Goal: Task Accomplishment & Management: Complete application form

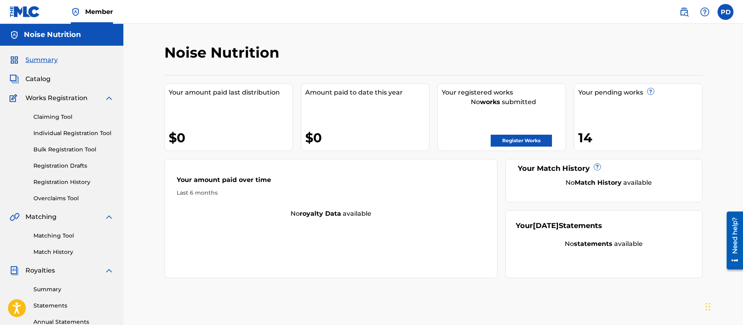
click at [61, 134] on link "Individual Registration Tool" at bounding box center [73, 133] width 80 height 8
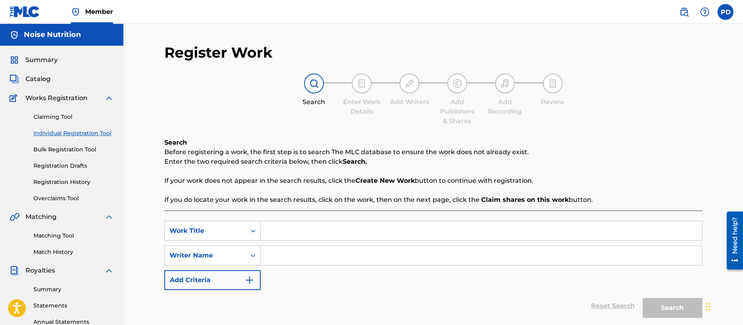
click at [62, 163] on link "Registration Drafts" at bounding box center [73, 166] width 80 height 8
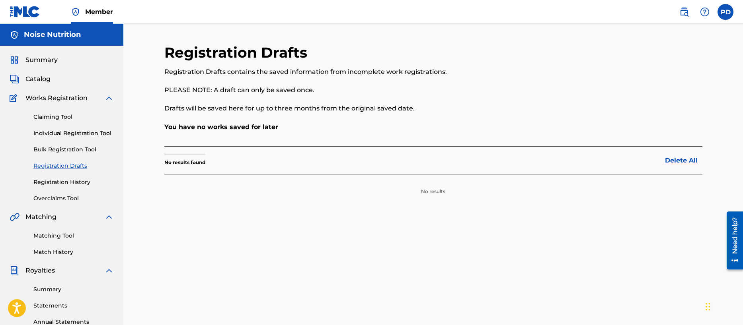
click at [74, 181] on link "Registration History" at bounding box center [73, 182] width 80 height 8
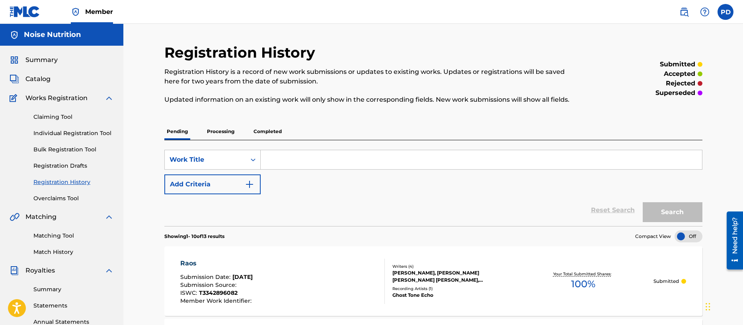
click at [76, 133] on link "Individual Registration Tool" at bounding box center [73, 133] width 80 height 8
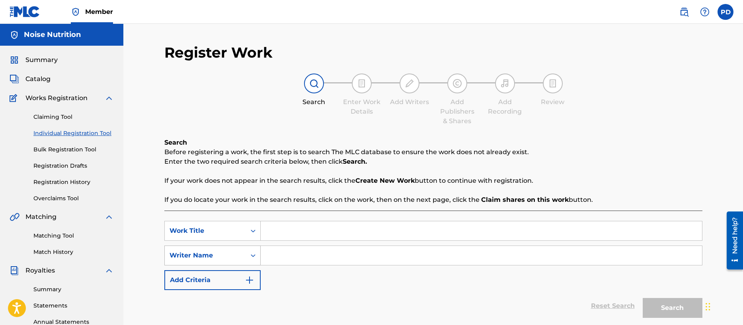
click at [197, 251] on div "Writer Name" at bounding box center [212, 256] width 96 height 20
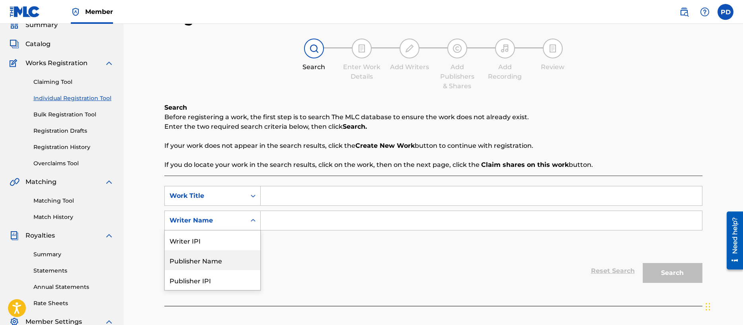
scroll to position [40, 0]
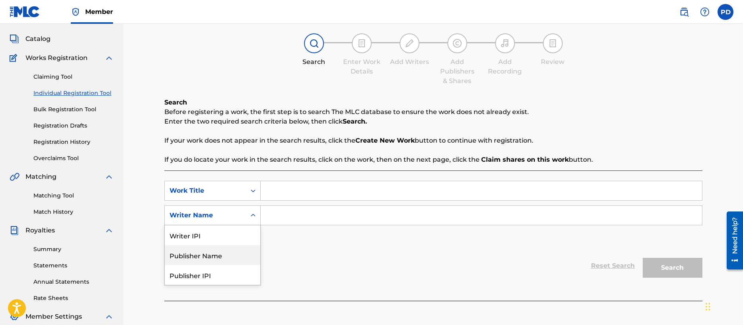
drag, startPoint x: 208, startPoint y: 259, endPoint x: 242, endPoint y: 233, distance: 42.6
click at [208, 259] on div "Publisher Name" at bounding box center [212, 255] width 95 height 20
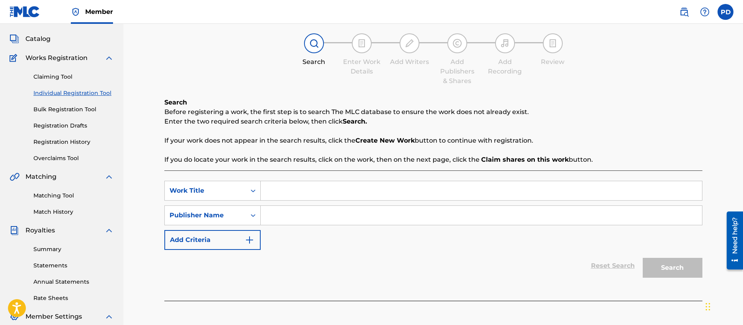
click at [315, 191] on input "Search Form" at bounding box center [481, 190] width 441 height 19
type input "Fin"
click at [295, 211] on input "Search Form" at bounding box center [481, 215] width 441 height 19
type input "Noise Nutrition"
drag, startPoint x: 664, startPoint y: 267, endPoint x: 585, endPoint y: 246, distance: 81.5
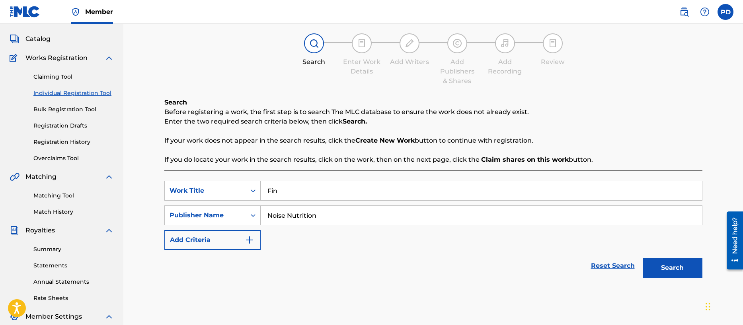
click at [664, 267] on button "Search" at bounding box center [672, 268] width 60 height 20
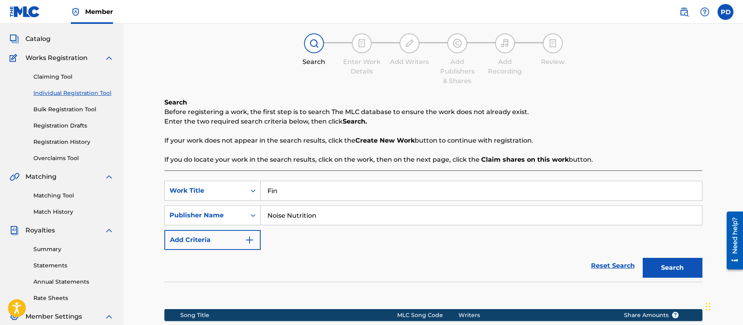
scroll to position [168, 0]
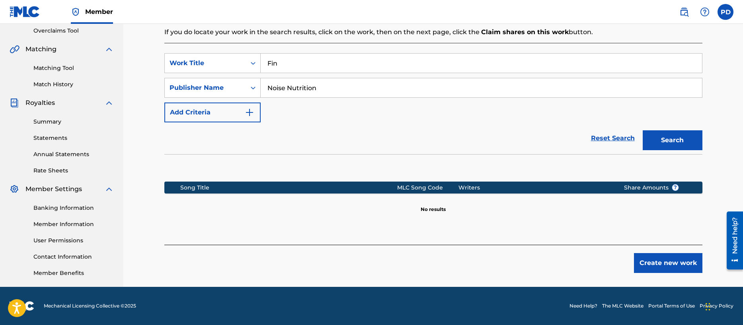
click at [660, 267] on button "Create new work" at bounding box center [668, 263] width 68 height 20
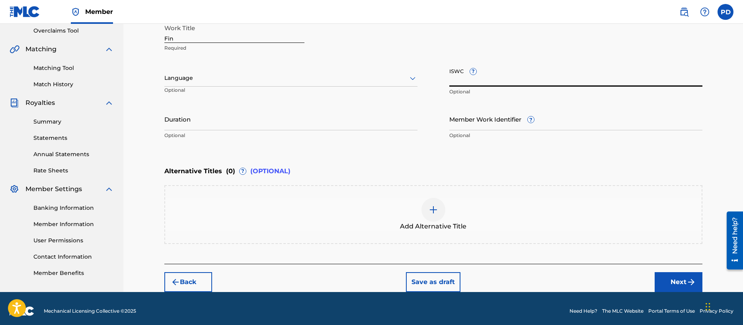
click at [465, 83] on input "ISWC ?" at bounding box center [575, 75] width 253 height 23
paste input "T-334.296.626-7"
type input "T-334.296.626-7"
click at [201, 119] on input "Duration" at bounding box center [290, 119] width 253 height 23
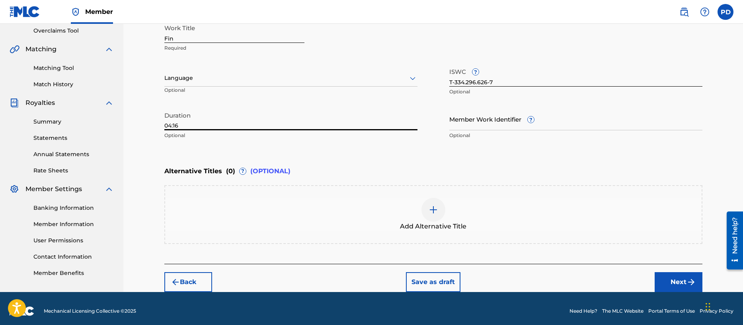
type input "04:16"
click at [684, 284] on button "Next" at bounding box center [678, 282] width 48 height 20
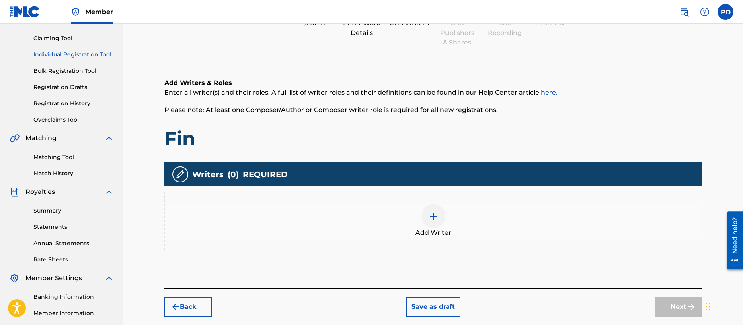
scroll to position [36, 0]
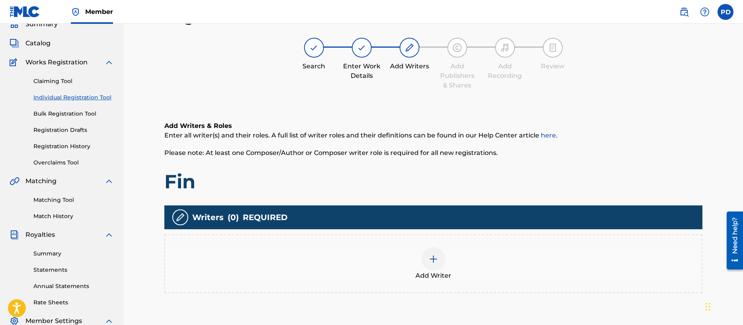
click at [432, 259] on img at bounding box center [433, 260] width 10 height 10
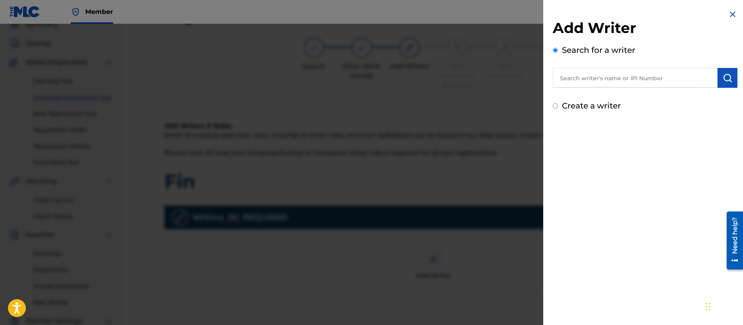
click at [553, 110] on div "Create a writer" at bounding box center [645, 106] width 185 height 12
click at [557, 107] on input "Create a writer" at bounding box center [555, 105] width 5 height 5
radio input "false"
radio input "true"
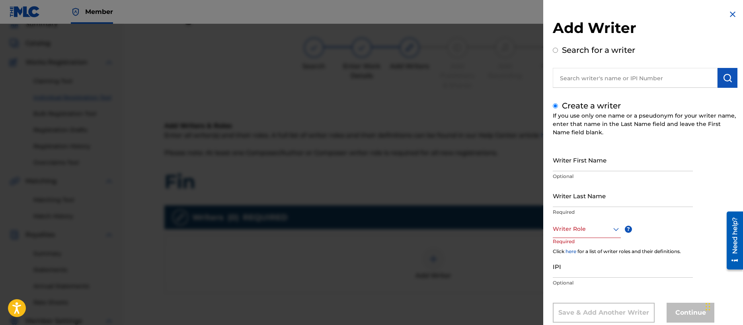
click at [582, 160] on input "Writer First Name" at bounding box center [623, 160] width 140 height 23
type input "[PERSON_NAME]"
click at [577, 200] on input "Writer Last Name" at bounding box center [623, 196] width 140 height 23
type input "[PERSON_NAME]"
click at [582, 230] on div "Writer Role" at bounding box center [587, 229] width 68 height 18
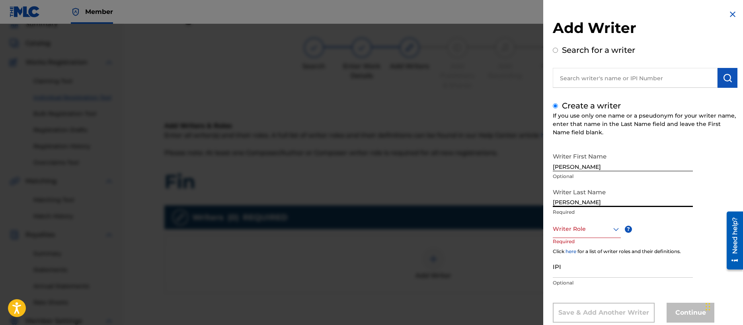
scroll to position [19, 0]
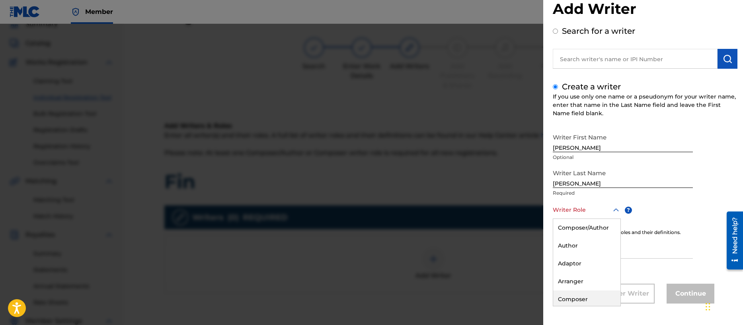
click at [582, 302] on div "Composer" at bounding box center [586, 300] width 67 height 18
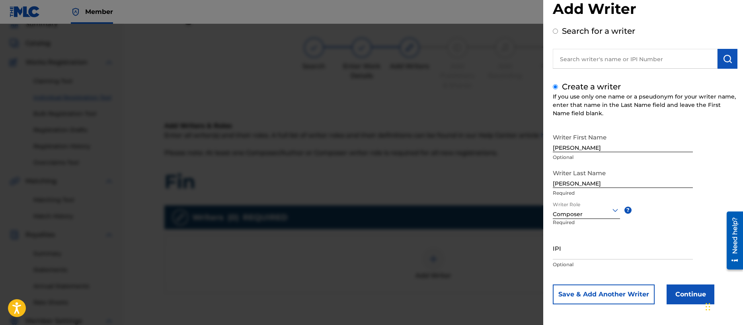
click at [573, 254] on input "IPI" at bounding box center [623, 248] width 140 height 23
paste input "00356540654"
type input "00356540654"
click at [588, 295] on button "Save & Add Another Writer" at bounding box center [604, 295] width 102 height 20
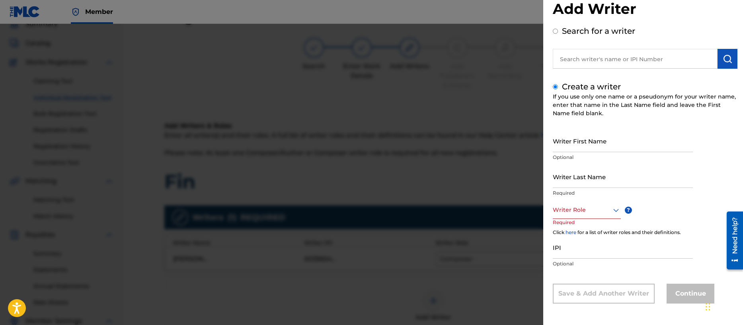
click at [577, 143] on input "Writer First Name" at bounding box center [623, 141] width 140 height 23
type input "[PERSON_NAME]"
click at [575, 218] on div "Writer Role" at bounding box center [587, 210] width 68 height 18
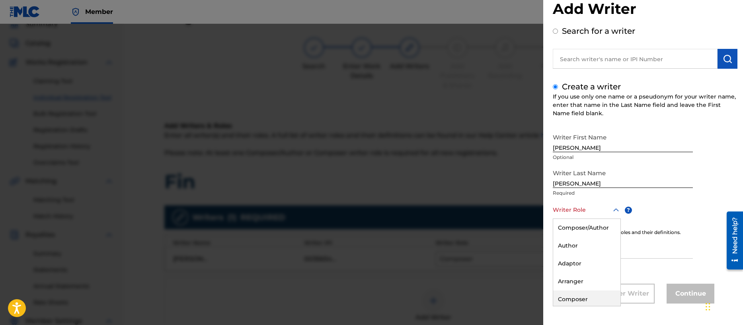
click at [578, 305] on div "Composer" at bounding box center [586, 300] width 67 height 18
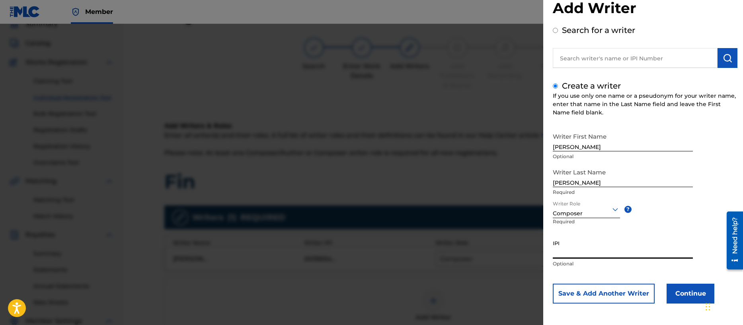
click at [557, 250] on input "IPI" at bounding box center [623, 247] width 140 height 23
paste input "00356713255"
type input "00356713255"
click at [584, 295] on button "Save & Add Another Writer" at bounding box center [604, 294] width 102 height 20
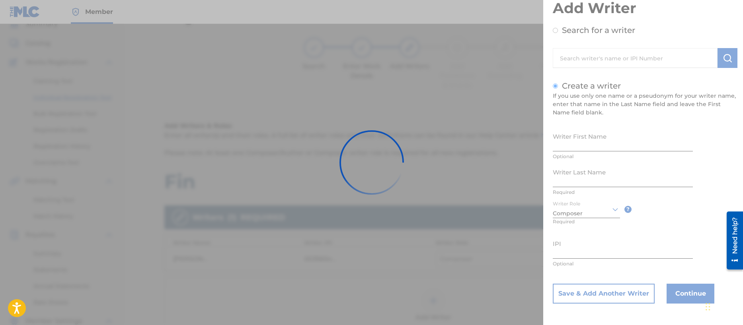
scroll to position [19, 0]
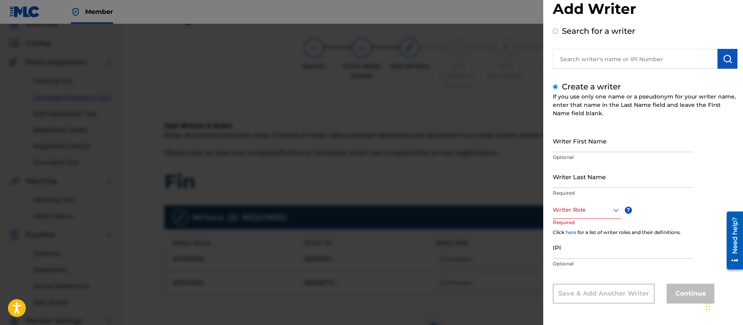
click at [586, 148] on input "Writer First Name" at bounding box center [623, 141] width 140 height 23
type input "[PERSON_NAME] [PERSON_NAME]"
type input "[PERSON_NAME]"
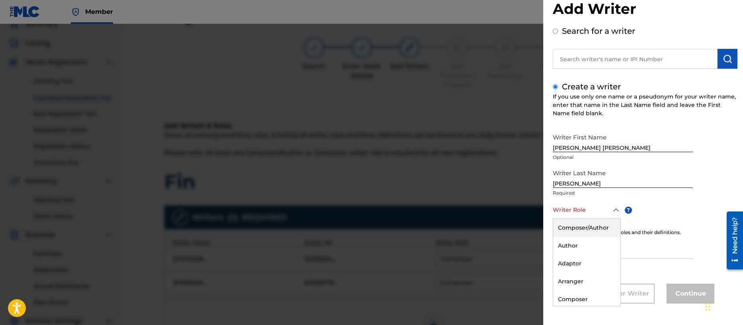
drag, startPoint x: 569, startPoint y: 210, endPoint x: 569, endPoint y: 224, distance: 13.5
click at [569, 211] on div at bounding box center [587, 210] width 68 height 10
click at [574, 302] on div "Composer" at bounding box center [586, 300] width 67 height 18
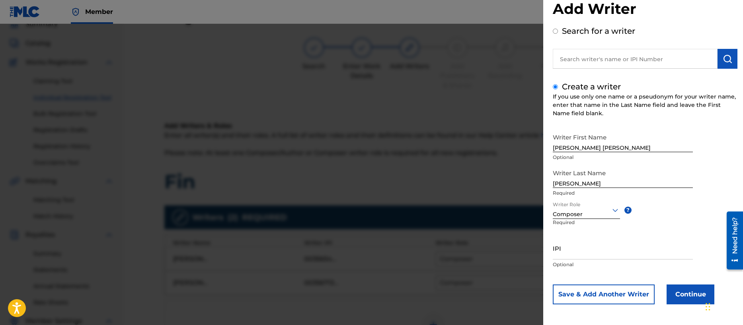
scroll to position [20, 0]
click at [573, 248] on input "IPI" at bounding box center [623, 247] width 140 height 23
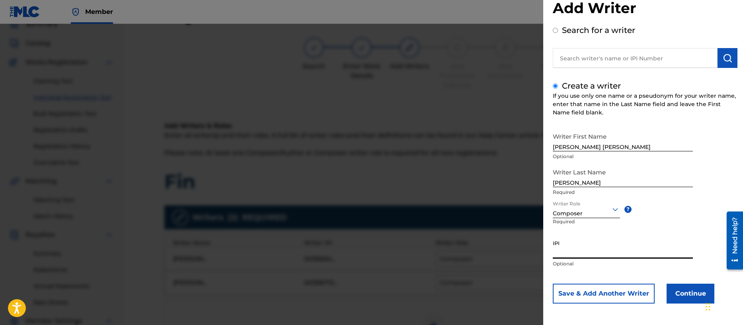
paste input "00401057708"
type input "00401057708"
click at [686, 296] on button "Continue" at bounding box center [690, 294] width 48 height 20
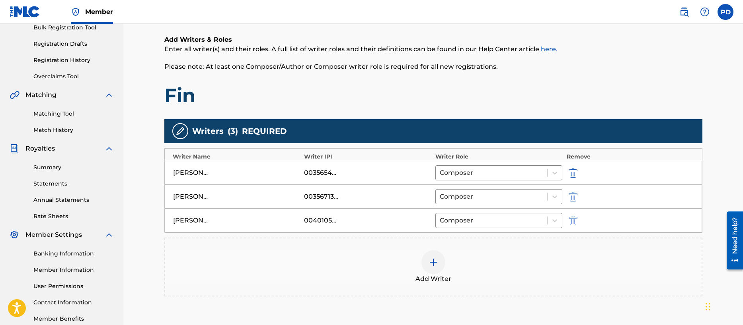
scroll to position [198, 0]
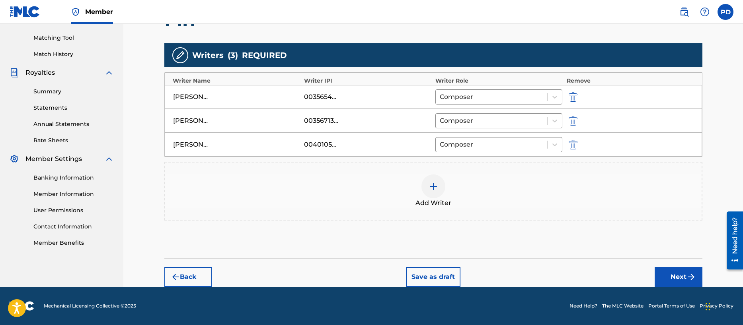
click at [670, 274] on button "Next" at bounding box center [678, 277] width 48 height 20
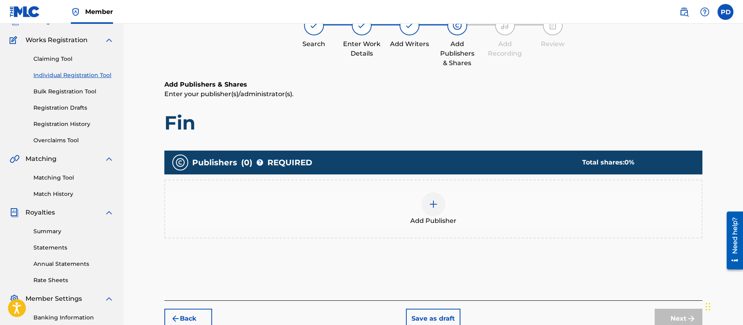
scroll to position [36, 0]
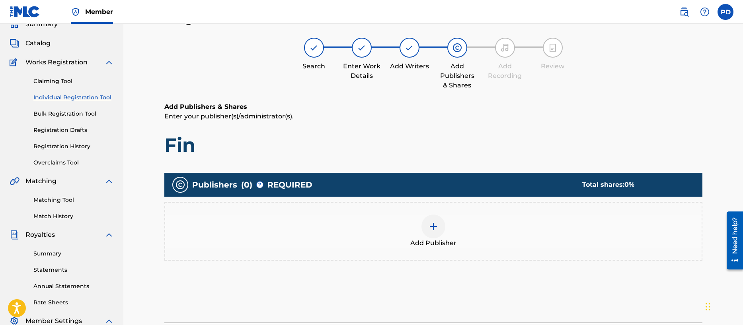
click at [430, 224] on img at bounding box center [433, 227] width 10 height 10
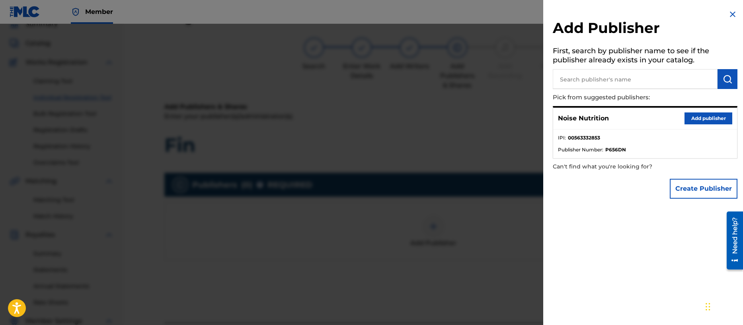
click at [700, 117] on button "Add publisher" at bounding box center [708, 119] width 48 height 12
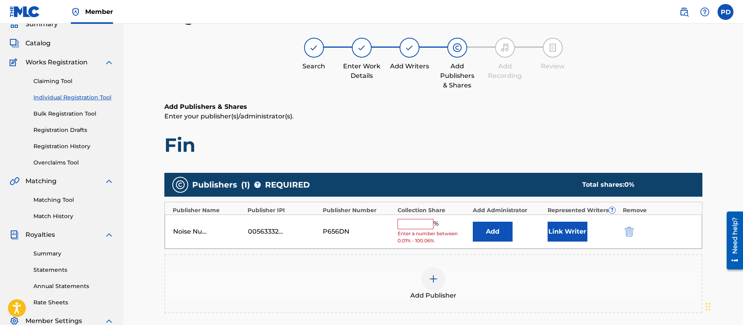
drag, startPoint x: 410, startPoint y: 222, endPoint x: 418, endPoint y: 228, distance: 10.6
click at [410, 222] on input "text" at bounding box center [415, 224] width 36 height 10
type input "100"
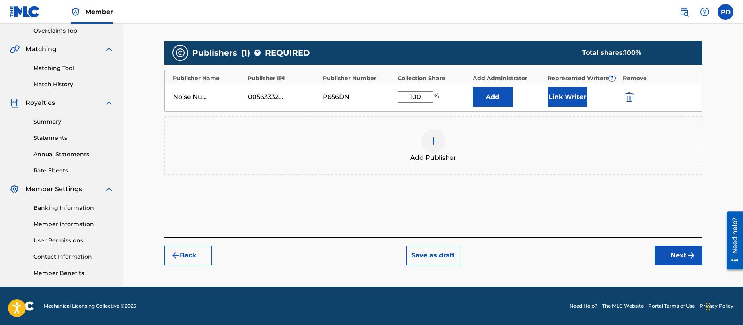
click at [675, 254] on button "Next" at bounding box center [678, 256] width 48 height 20
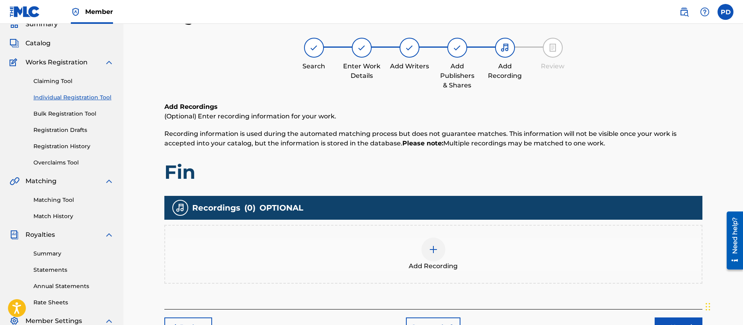
click at [432, 250] on img at bounding box center [433, 250] width 10 height 10
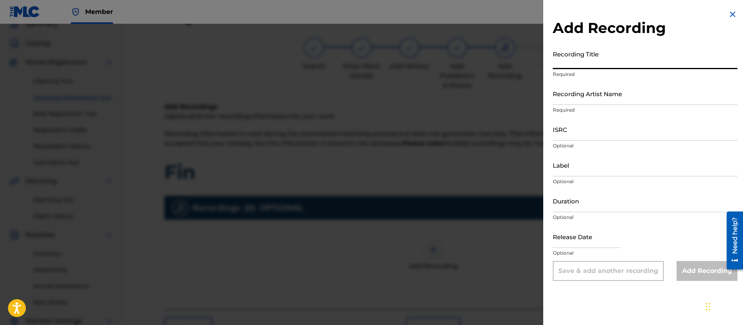
click at [563, 63] on input "Recording Title" at bounding box center [645, 58] width 185 height 23
type input "Fin"
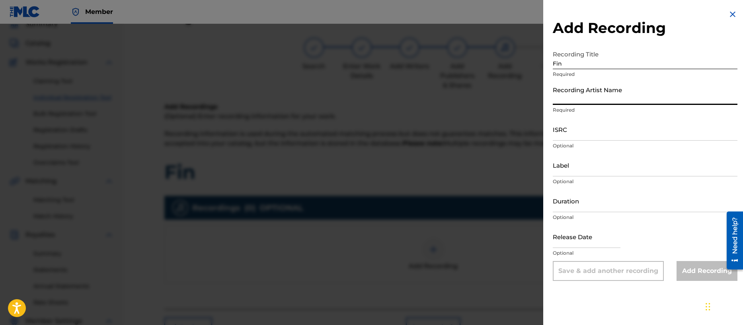
drag, startPoint x: 582, startPoint y: 97, endPoint x: 589, endPoint y: 105, distance: 10.1
click at [583, 97] on input "Recording Artist Name" at bounding box center [645, 93] width 185 height 23
type input "Ghost Tone Echo"
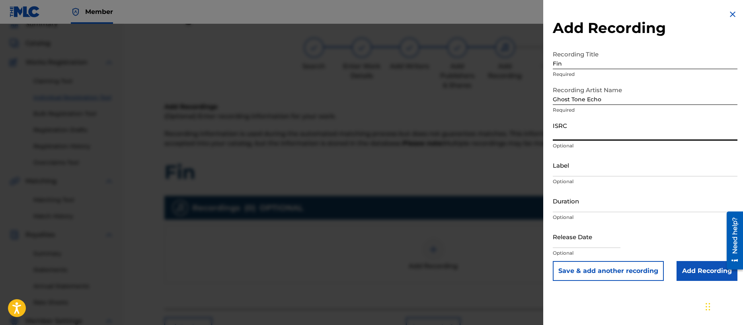
click at [566, 138] on input "ISRC" at bounding box center [645, 129] width 185 height 23
paste input "QZZ782508831"
type input "QZZ782508831"
click at [578, 173] on input "Label" at bounding box center [645, 165] width 185 height 23
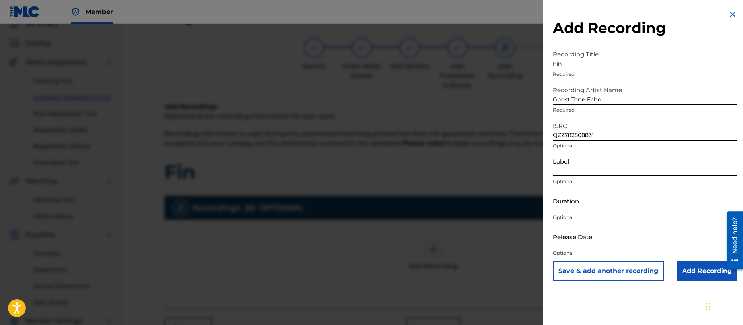
type input "Noise Nutrition"
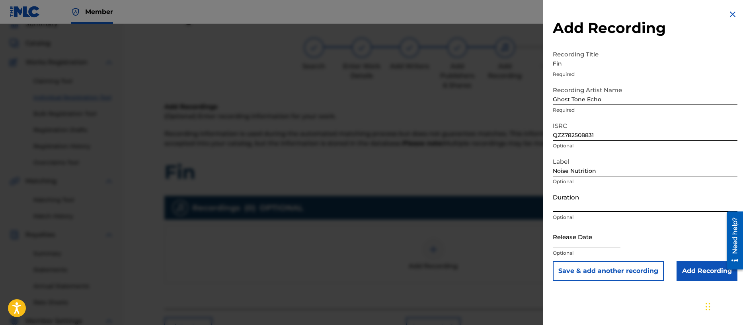
click at [591, 202] on input "Duration" at bounding box center [645, 201] width 185 height 23
type input "04:16"
click at [580, 243] on input "text" at bounding box center [587, 237] width 68 height 23
select select "7"
select select "2025"
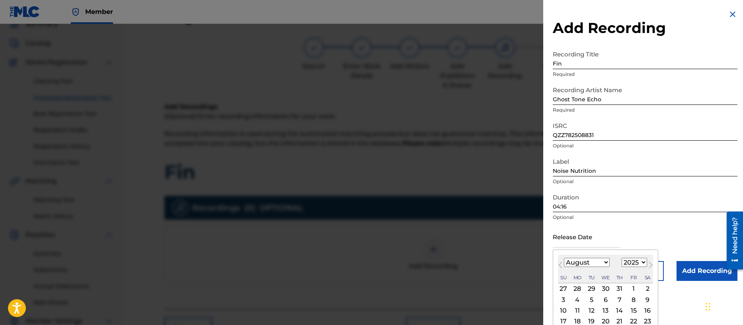
type input "[DATE]"
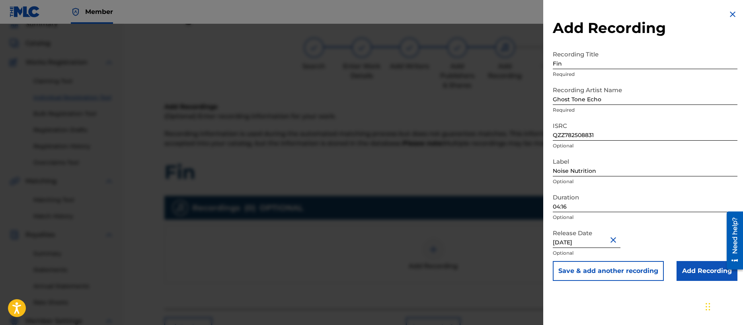
click at [707, 234] on div "Release Date [DATE] Optional" at bounding box center [645, 244] width 185 height 36
click at [705, 271] on input "Add Recording" at bounding box center [706, 271] width 61 height 20
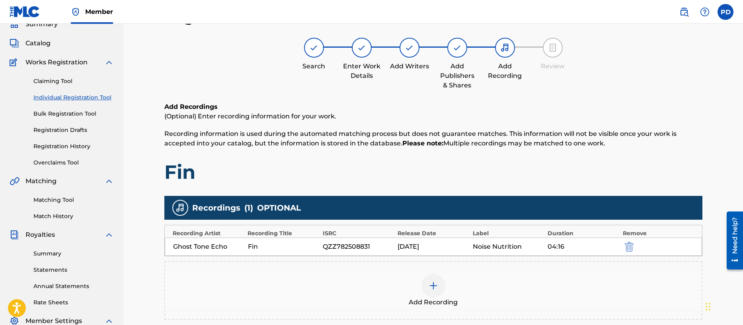
scroll to position [168, 0]
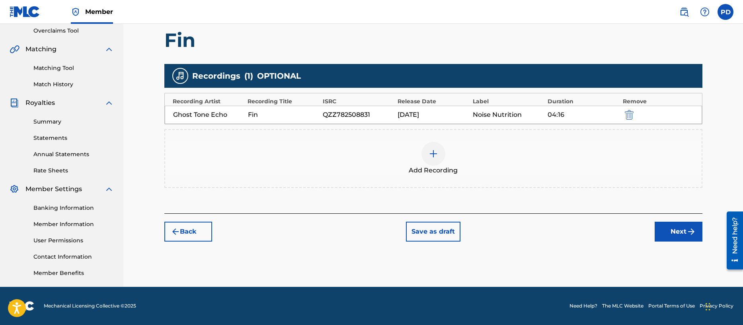
click at [681, 227] on button "Next" at bounding box center [678, 232] width 48 height 20
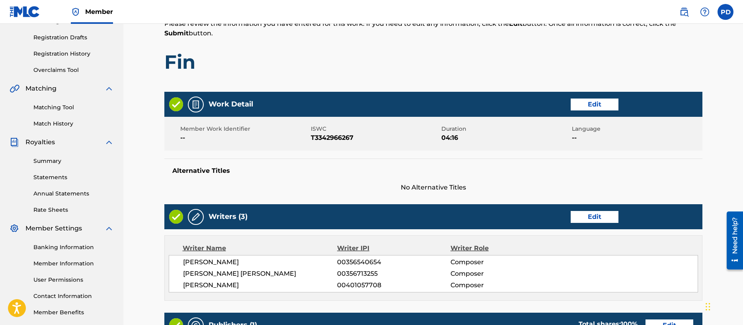
scroll to position [365, 0]
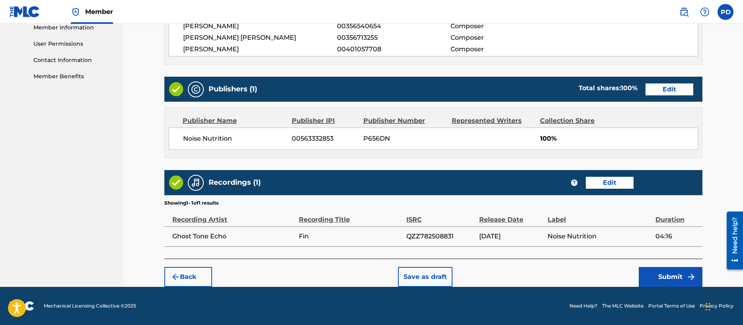
click at [662, 280] on button "Submit" at bounding box center [670, 277] width 64 height 20
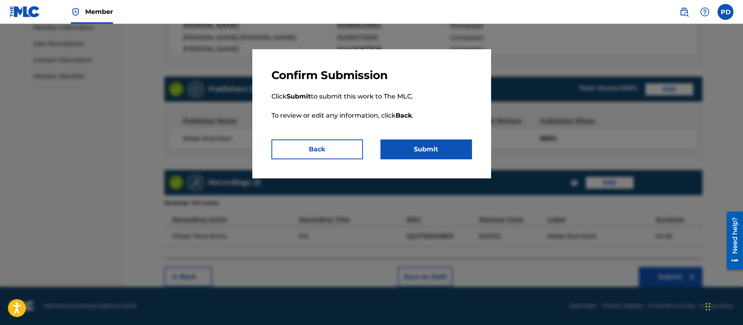
click at [432, 149] on button "Submit" at bounding box center [425, 150] width 91 height 20
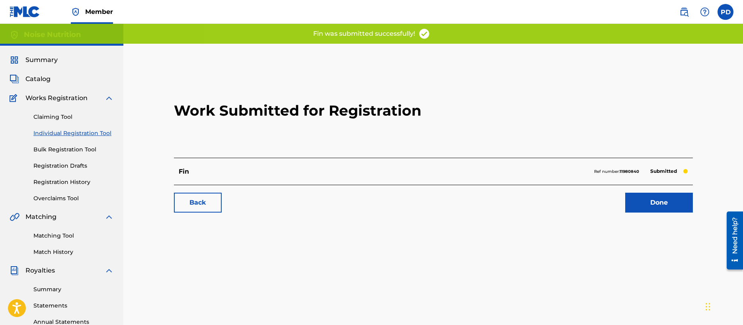
click at [657, 200] on link "Done" at bounding box center [659, 203] width 68 height 20
